Goal: Information Seeking & Learning: Learn about a topic

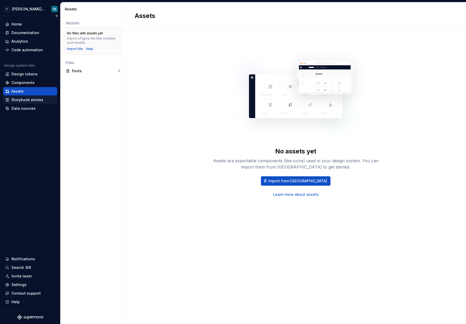
click at [39, 102] on div "Storybook stories" at bounding box center [27, 99] width 32 height 5
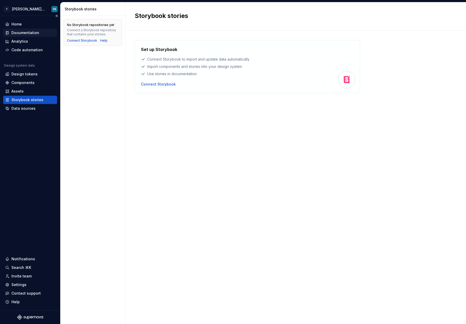
click at [27, 35] on div "Documentation" at bounding box center [25, 32] width 28 height 5
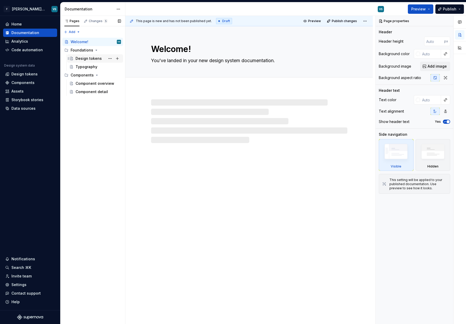
click at [89, 60] on div "Design tokens" at bounding box center [89, 58] width 26 height 5
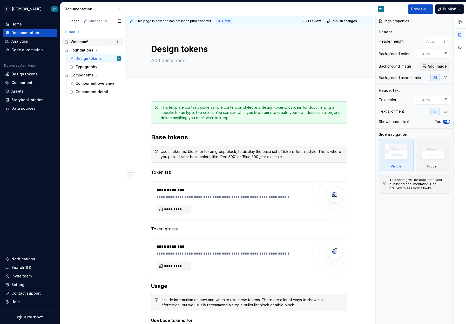
click at [75, 42] on div "Welcome!" at bounding box center [80, 41] width 18 height 5
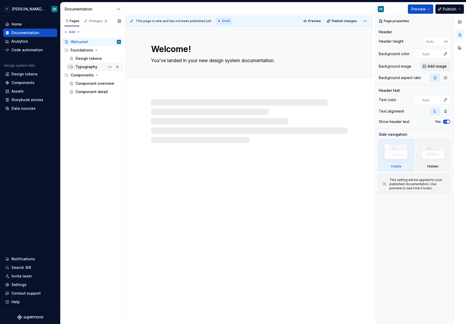
click at [88, 69] on div "Typography" at bounding box center [87, 66] width 22 height 5
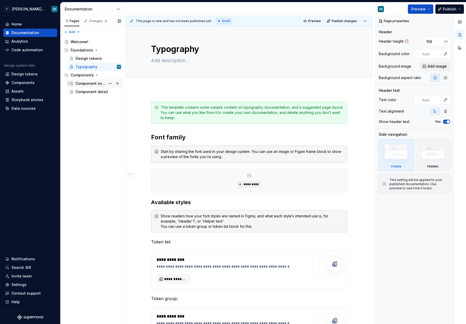
click at [91, 84] on div "Component overview" at bounding box center [91, 83] width 30 height 5
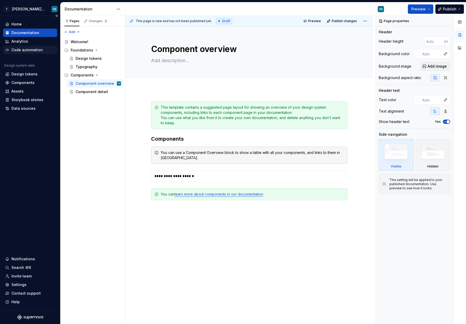
click at [21, 50] on div "Code automation" at bounding box center [26, 49] width 31 height 5
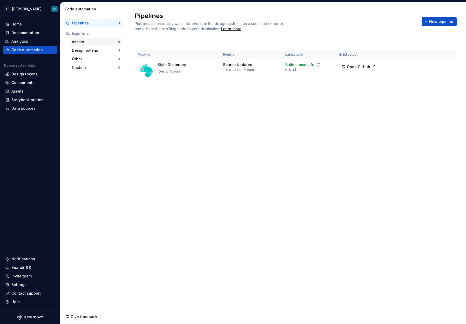
click at [91, 41] on div "Assets" at bounding box center [95, 41] width 46 height 5
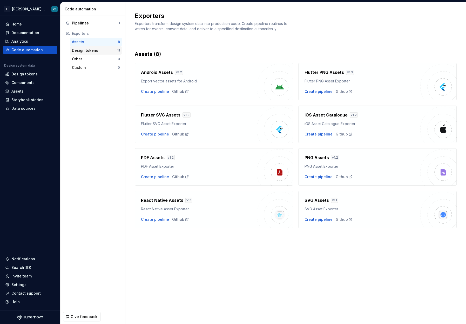
click at [88, 53] on div "Design tokens" at bounding box center [94, 50] width 45 height 5
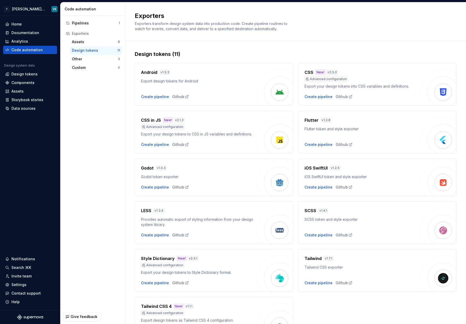
click at [153, 121] on h4 "CSS in JS" at bounding box center [151, 120] width 20 height 6
click at [26, 74] on div "Design tokens" at bounding box center [24, 73] width 26 height 5
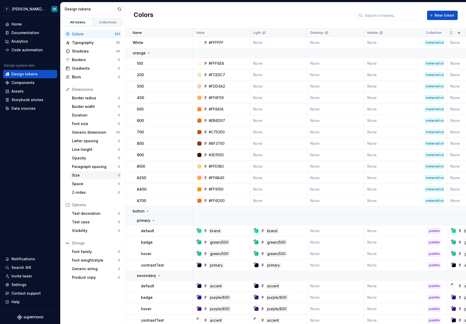
click at [81, 173] on div "Size" at bounding box center [95, 174] width 46 height 5
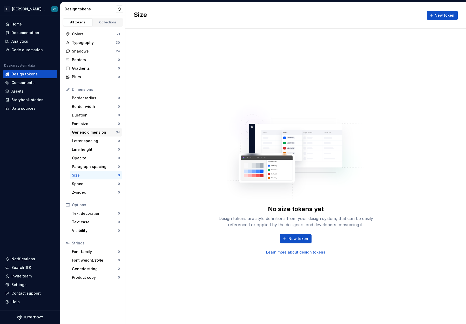
click at [92, 131] on div "Generic dimension" at bounding box center [94, 132] width 44 height 5
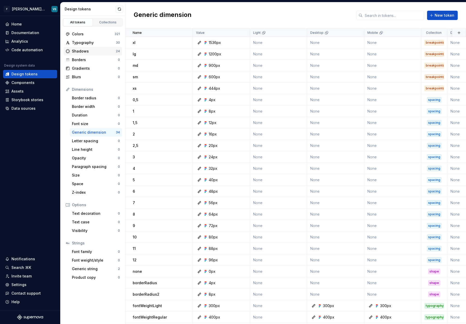
click at [96, 51] on div "Shadows" at bounding box center [94, 51] width 44 height 5
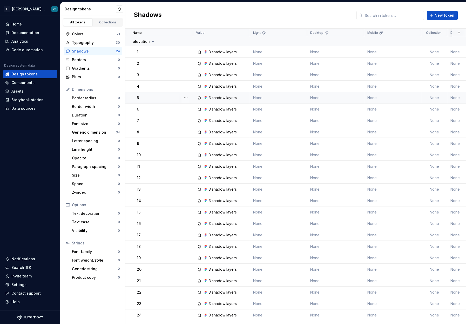
click at [226, 98] on div "3 shadow layers" at bounding box center [223, 97] width 28 height 5
click at [206, 98] on icon at bounding box center [206, 98] width 4 height 4
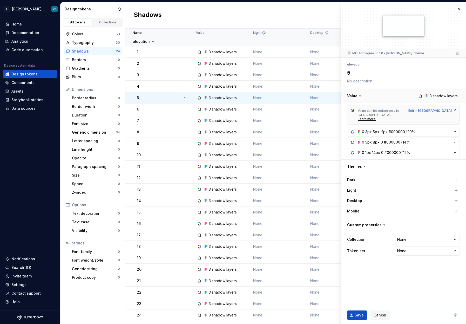
click at [437, 96] on button "button" at bounding box center [403, 96] width 125 height 14
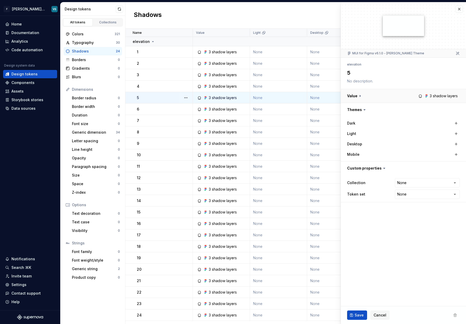
click at [437, 96] on button "button" at bounding box center [403, 96] width 125 height 14
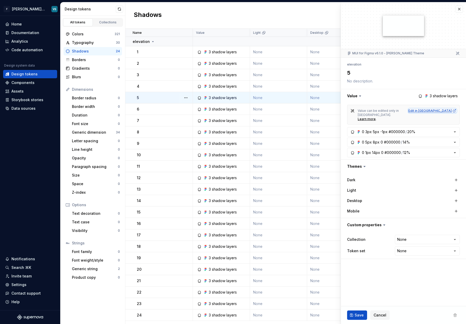
click at [442, 110] on div "Edit in Figma" at bounding box center [433, 111] width 48 height 4
type textarea "*"
click at [18, 83] on div "Components" at bounding box center [22, 82] width 23 height 5
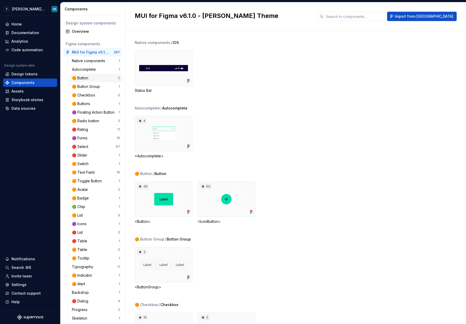
click at [88, 80] on div "🟠 Button" at bounding box center [81, 77] width 18 height 5
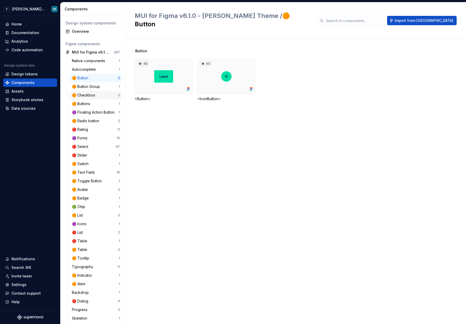
click at [92, 91] on div "🟠 Checkbox 2" at bounding box center [96, 95] width 52 height 8
click at [88, 147] on div "🔴 Select" at bounding box center [81, 146] width 18 height 5
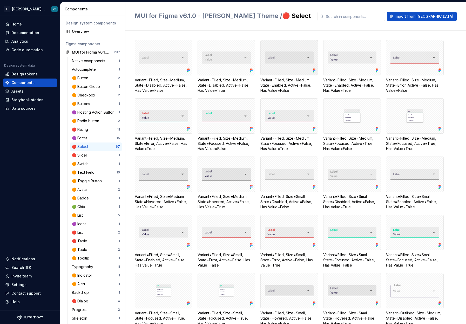
click at [297, 56] on div at bounding box center [290, 57] width 58 height 35
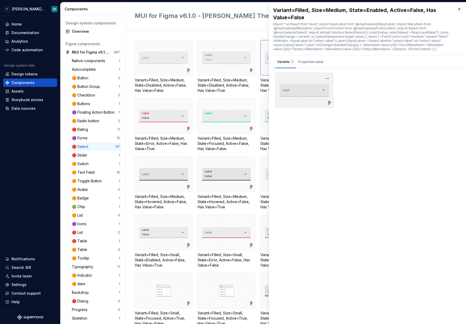
click at [321, 90] on div at bounding box center [304, 89] width 58 height 35
click at [316, 58] on div "Properties table" at bounding box center [310, 62] width 29 height 8
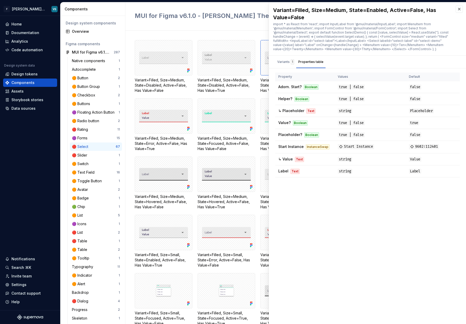
click at [271, 62] on div "Variants 1 Properties table" at bounding box center [300, 62] width 63 height 12
click at [287, 62] on div "Variants 1" at bounding box center [285, 61] width 17 height 5
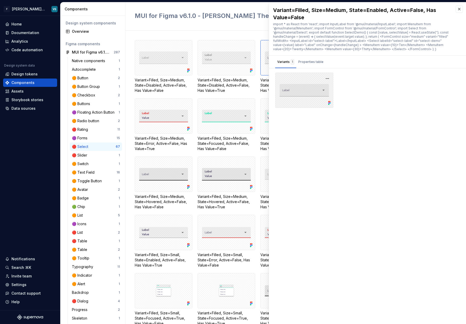
click at [301, 85] on div at bounding box center [304, 89] width 58 height 35
click at [329, 78] on button "button" at bounding box center [327, 78] width 7 height 7
click at [382, 68] on div "Variants 1 Properties table" at bounding box center [367, 62] width 197 height 12
click at [460, 10] on button "button" at bounding box center [459, 8] width 7 height 7
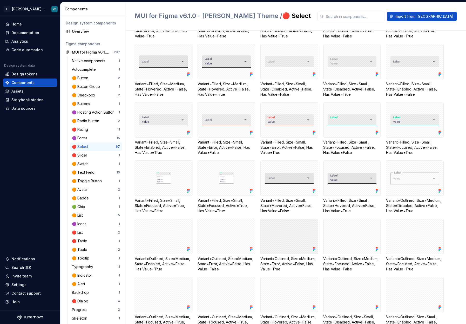
scroll to position [604, 0]
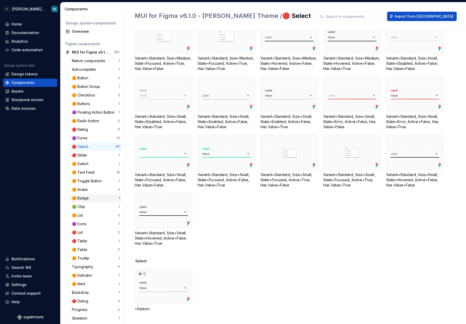
click at [92, 198] on div "🟠 Badge" at bounding box center [95, 197] width 47 height 5
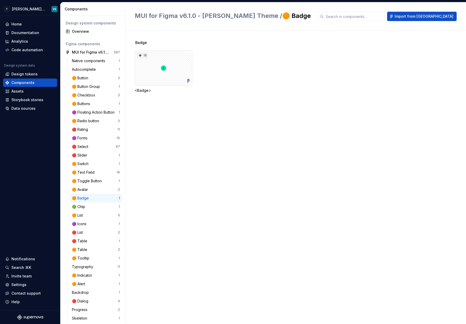
click at [141, 89] on div "<Badge>" at bounding box center [164, 90] width 58 height 5
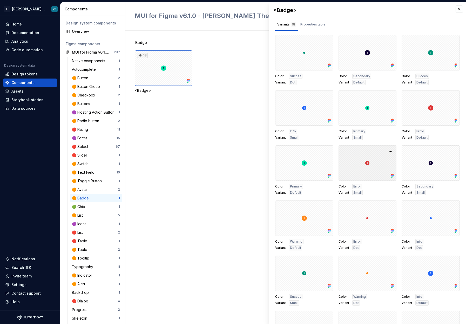
click at [357, 152] on div at bounding box center [368, 162] width 58 height 35
click at [95, 182] on div "🟠 Toggle Button" at bounding box center [88, 180] width 32 height 5
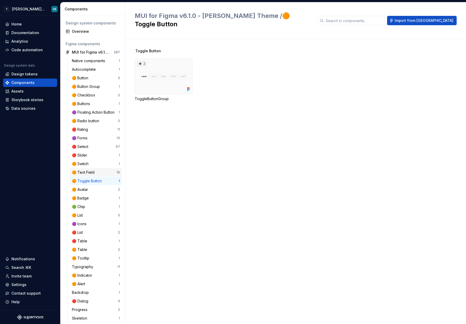
click at [89, 175] on div "🟠 Text Field" at bounding box center [84, 172] width 25 height 5
